Goal: Find contact information

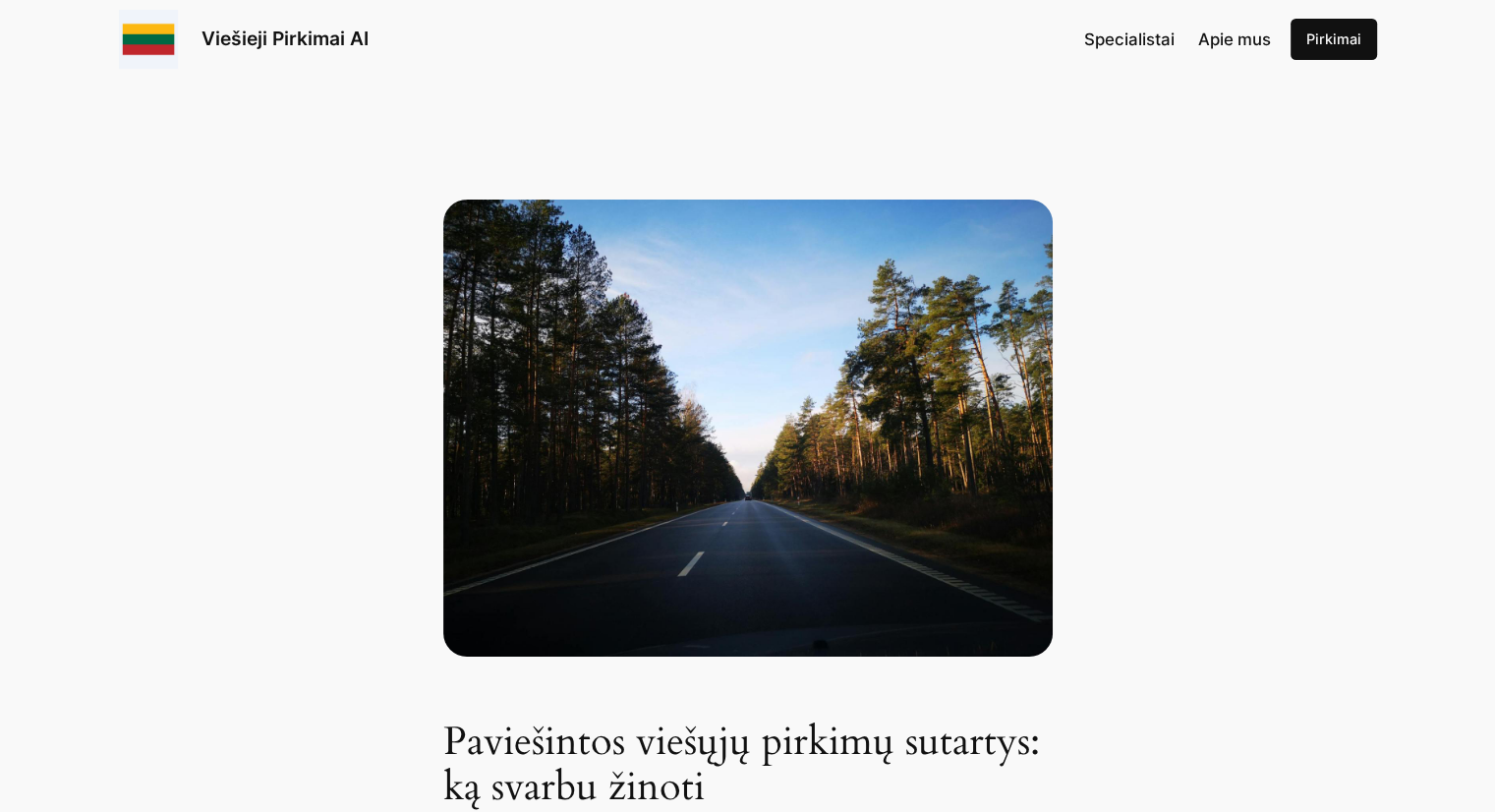
click at [1333, 37] on link "Pirkimai" at bounding box center [1334, 39] width 87 height 41
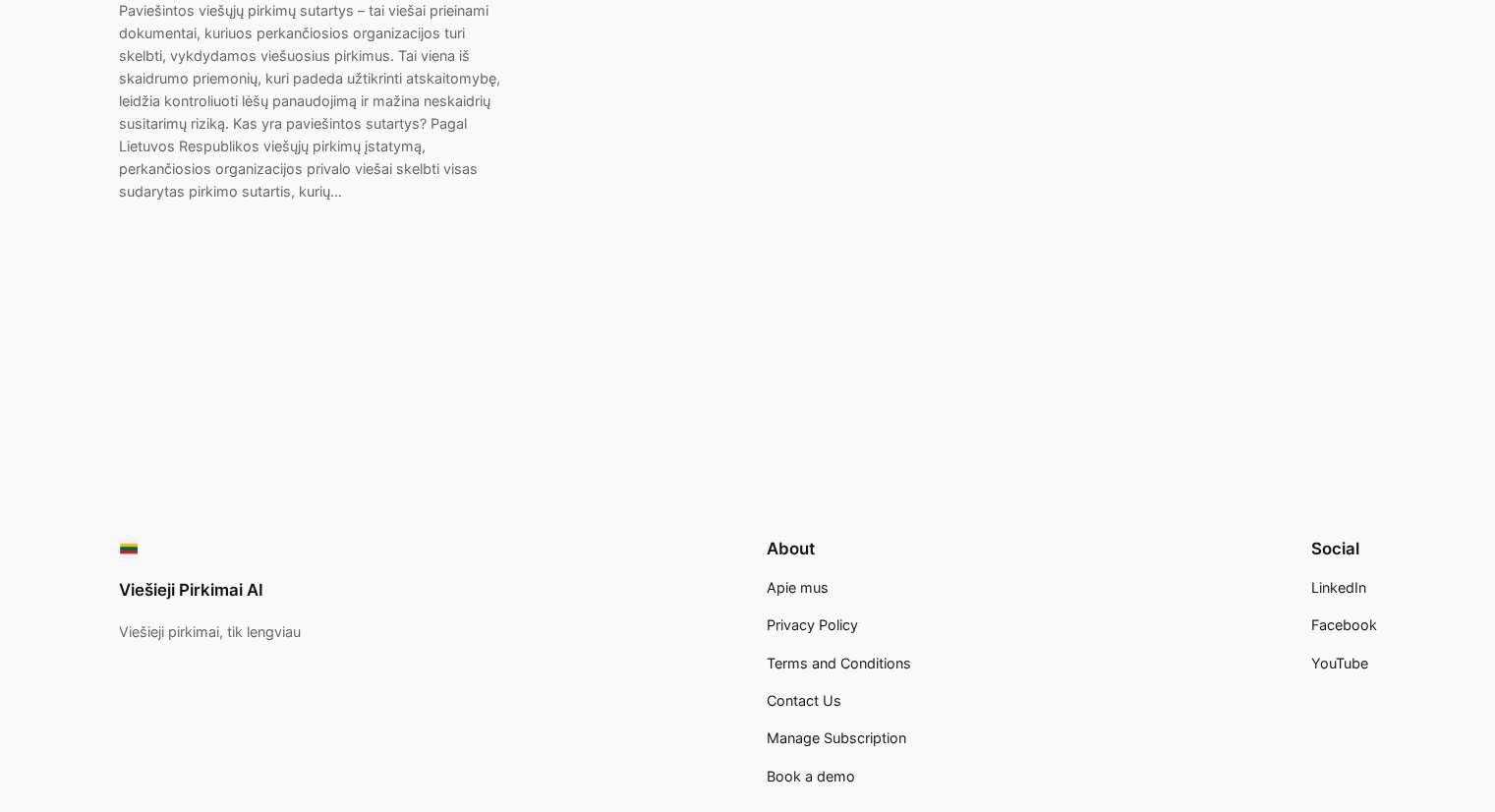
scroll to position [1280, 0]
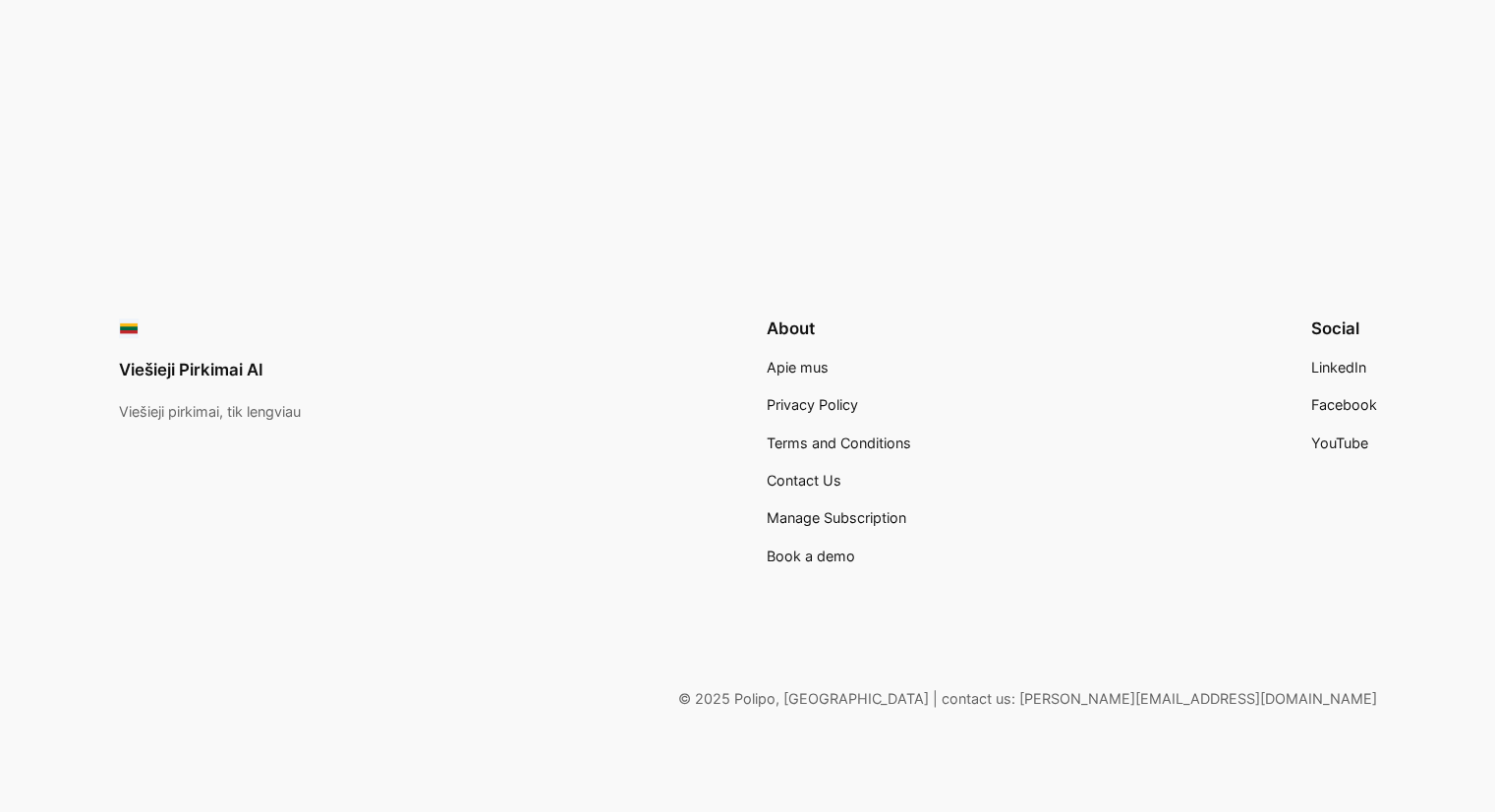
click at [215, 367] on link "Viešieji Pirkimai AI" at bounding box center [191, 370] width 145 height 20
